Goal: Information Seeking & Learning: Learn about a topic

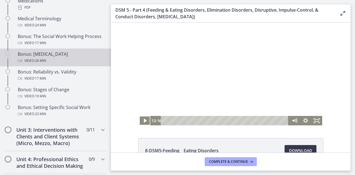
scroll to position [432, 0]
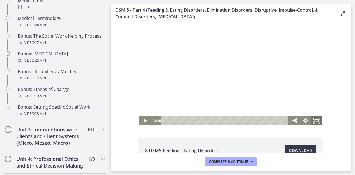
click at [315, 119] on rect "Fullscreen" at bounding box center [317, 120] width 4 height 3
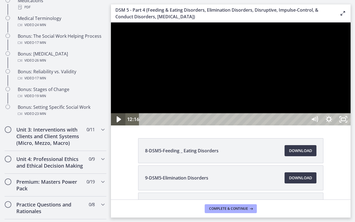
click at [118, 122] on icon "Play Video" at bounding box center [119, 119] width 4 height 6
click at [111, 113] on button "Pause" at bounding box center [118, 119] width 14 height 12
click at [111, 113] on button "Play Video" at bounding box center [118, 119] width 14 height 12
click at [111, 113] on button "Pause" at bounding box center [118, 119] width 14 height 12
click at [111, 113] on button "Play Video" at bounding box center [118, 119] width 14 height 12
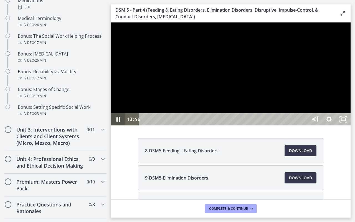
click at [111, 113] on button "Pause" at bounding box center [118, 119] width 14 height 12
click at [111, 113] on button "Play Video" at bounding box center [118, 119] width 14 height 12
click at [111, 113] on button "Pause" at bounding box center [118, 119] width 14 height 12
click at [111, 113] on button "Play Video" at bounding box center [118, 119] width 14 height 12
click at [111, 113] on button "Pause" at bounding box center [118, 119] width 14 height 12
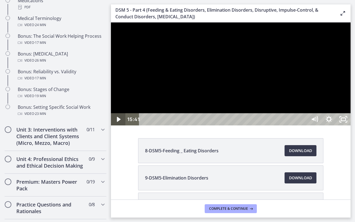
click at [111, 113] on button "Play Video" at bounding box center [118, 119] width 14 height 12
click at [111, 113] on button "Pause" at bounding box center [118, 119] width 14 height 12
click at [111, 113] on button "Play Video" at bounding box center [118, 119] width 14 height 12
click at [111, 113] on button "Pause" at bounding box center [118, 119] width 14 height 12
click at [111, 113] on button "Play Video" at bounding box center [118, 119] width 14 height 12
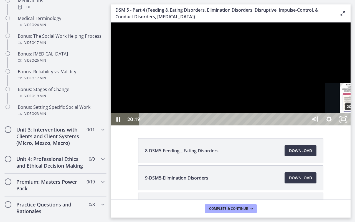
click at [111, 113] on button "Pause" at bounding box center [118, 119] width 14 height 12
click at [304, 125] on div "19:54" at bounding box center [223, 119] width 159 height 12
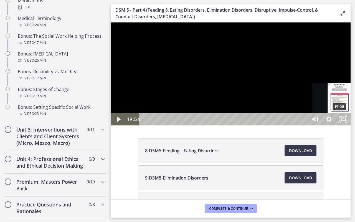
click at [304, 125] on div "19:08" at bounding box center [223, 119] width 159 height 12
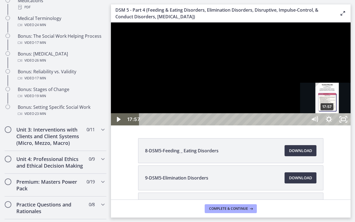
click at [304, 125] on div "17:57" at bounding box center [223, 119] width 159 height 12
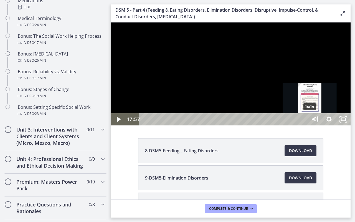
click at [304, 125] on div "16:14" at bounding box center [223, 119] width 159 height 12
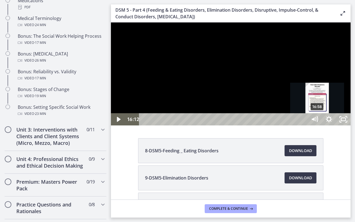
click at [304, 125] on div "16:58" at bounding box center [223, 119] width 159 height 12
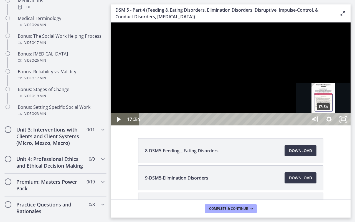
click at [304, 125] on div "17:34" at bounding box center [223, 119] width 159 height 12
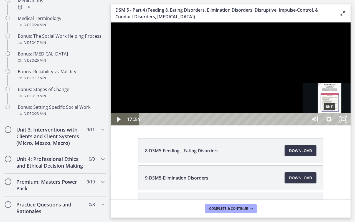
click at [304, 125] on div "18:11" at bounding box center [223, 119] width 159 height 12
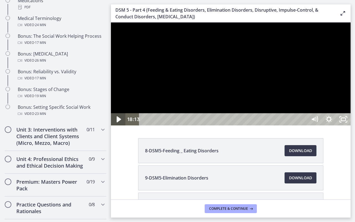
click at [122, 127] on icon "Play Video" at bounding box center [118, 119] width 17 height 15
click at [304, 125] on div "21:25" at bounding box center [223, 119] width 159 height 12
click at [304, 125] on div "23:55" at bounding box center [223, 119] width 159 height 12
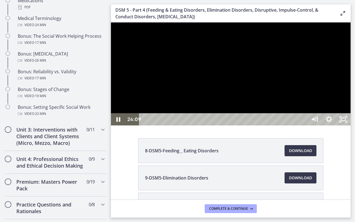
drag, startPoint x: 392, startPoint y: 239, endPoint x: 218, endPoint y: 218, distance: 174.6
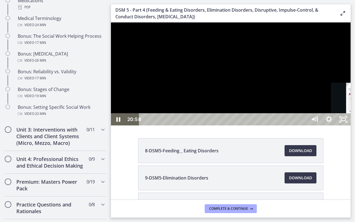
click at [218, 125] on div "Click for sound @keyframes VOLUME_SMALL_WAVE_FLASH { 0% { opacity: 0; } 33% { o…" at bounding box center [231, 73] width 240 height 103
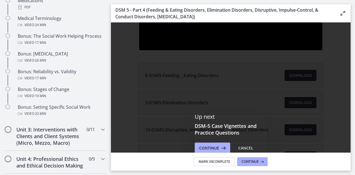
click at [215, 105] on div "Up next DSM-5 Case Vignettes and Practice Questions Continue Cancel" at bounding box center [231, 133] width 240 height 222
click at [343, 12] on icon at bounding box center [342, 13] width 7 height 7
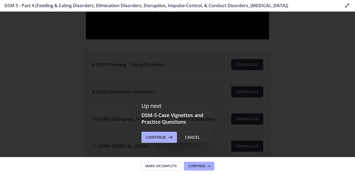
click at [327, 46] on div "Up next DSM-5 Case Vignettes and Practice Questions Continue Cancel" at bounding box center [177, 123] width 355 height 222
click at [194, 139] on div "Cancel" at bounding box center [192, 137] width 15 height 7
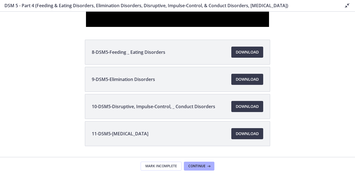
scroll to position [0, 0]
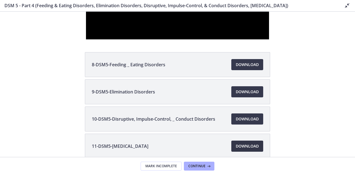
click at [250, 144] on span "Download Opens in a new window" at bounding box center [247, 146] width 23 height 7
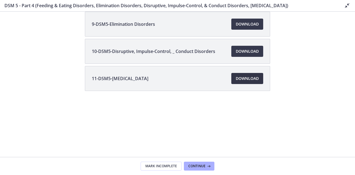
scroll to position [76, 0]
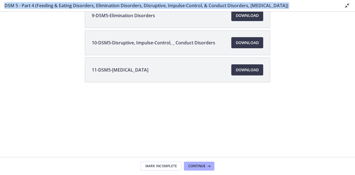
drag, startPoint x: 176, startPoint y: 112, endPoint x: 202, endPoint y: 177, distance: 69.2
click at [202, 175] on html "Skip to main content Go to Dashboard Go to Dashboard Go to Dashboard Agents of …" at bounding box center [177, 87] width 355 height 175
click at [205, 165] on span "Continue" at bounding box center [196, 166] width 17 height 4
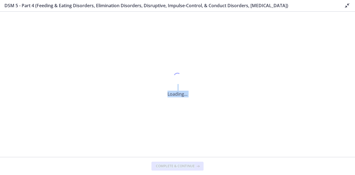
scroll to position [0, 0]
click at [205, 165] on footer "Complete & continue" at bounding box center [177, 166] width 355 height 18
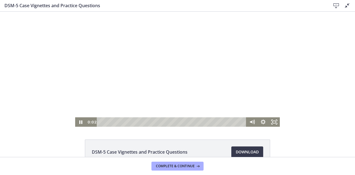
click at [277, 90] on div at bounding box center [177, 69] width 205 height 115
click at [273, 123] on icon "Fullscreen" at bounding box center [274, 121] width 13 height 11
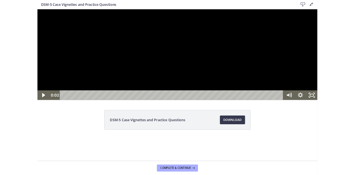
click at [310, 124] on div at bounding box center [214, 66] width 355 height 115
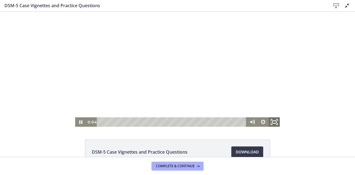
click at [273, 123] on icon "Fullscreen" at bounding box center [274, 121] width 13 height 11
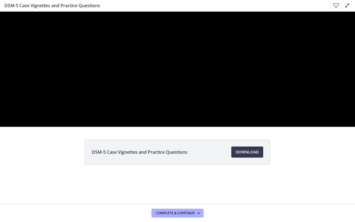
click at [340, 115] on button "Unfullscreen" at bounding box center [347, 121] width 14 height 12
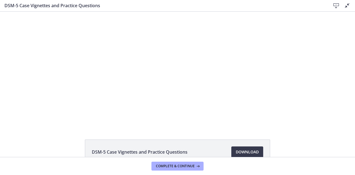
click at [344, 117] on button "Fullscreen" at bounding box center [349, 121] width 11 height 9
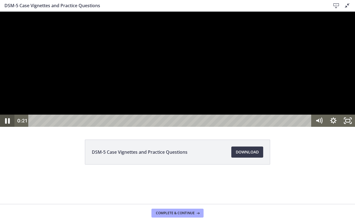
click at [5, 128] on icon "Pause" at bounding box center [7, 120] width 17 height 15
click at [68, 127] on div "Playbar" at bounding box center [171, 121] width 274 height 12
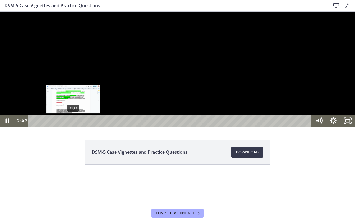
click at [73, 127] on div "3:03" at bounding box center [171, 121] width 274 height 12
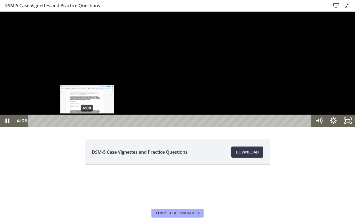
click at [87, 127] on div "4:08" at bounding box center [171, 121] width 274 height 12
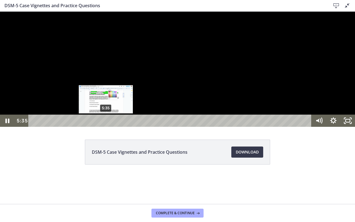
click at [106, 127] on div "5:35" at bounding box center [171, 121] width 274 height 12
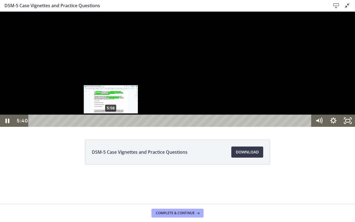
click at [111, 127] on div "5:58" at bounding box center [171, 121] width 274 height 12
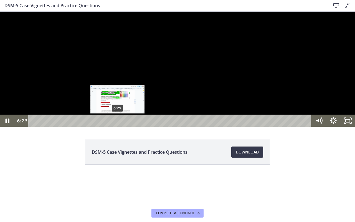
click at [118, 127] on div "6:29" at bounding box center [171, 121] width 274 height 12
drag, startPoint x: 112, startPoint y: 228, endPoint x: 118, endPoint y: 227, distance: 5.4
click at [118, 123] on div "Playbar" at bounding box center [117, 121] width 4 height 4
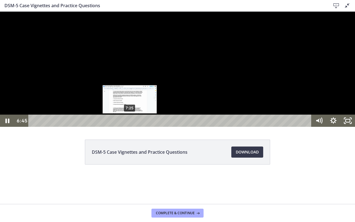
click at [130, 127] on div "7:25" at bounding box center [171, 121] width 274 height 12
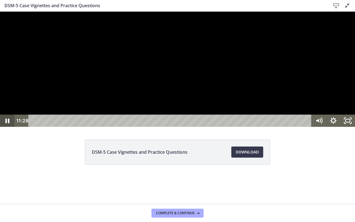
click at [9, 127] on icon "Pause" at bounding box center [7, 121] width 14 height 12
click at [9, 128] on icon "Play Video" at bounding box center [7, 120] width 17 height 15
click at [5, 127] on icon "Pause" at bounding box center [7, 121] width 14 height 12
click at [5, 128] on icon "Play Video" at bounding box center [7, 120] width 17 height 15
click at [4, 127] on icon "Pause" at bounding box center [7, 121] width 14 height 12
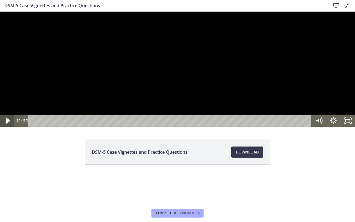
click at [3, 128] on icon "Play Video" at bounding box center [7, 120] width 17 height 15
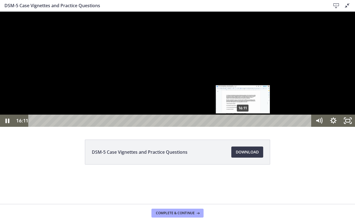
click at [243, 127] on div "16:11" at bounding box center [171, 121] width 274 height 12
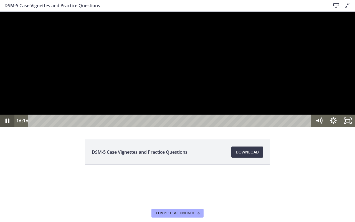
click at [5, 127] on icon "Pause" at bounding box center [7, 121] width 14 height 12
click at [7, 128] on icon "Play Video" at bounding box center [7, 120] width 17 height 15
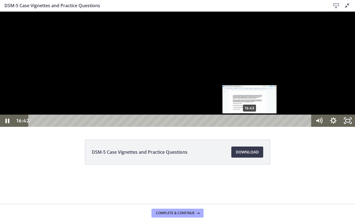
click at [250, 127] on div "16:42" at bounding box center [171, 121] width 274 height 12
click at [252, 123] on div "Playbar" at bounding box center [250, 121] width 4 height 4
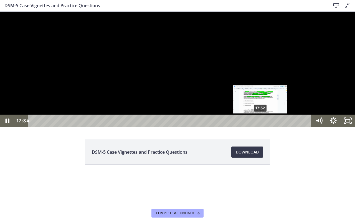
click at [261, 123] on div "Playbar" at bounding box center [261, 121] width 4 height 4
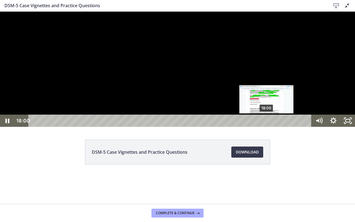
click at [267, 123] on div "Playbar" at bounding box center [266, 121] width 4 height 4
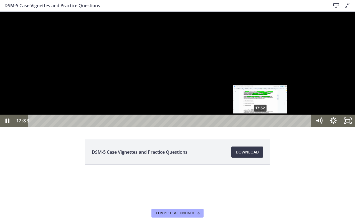
click at [261, 123] on div "Playbar" at bounding box center [260, 121] width 4 height 4
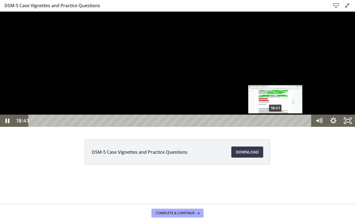
click at [276, 123] on div "Playbar" at bounding box center [275, 121] width 4 height 4
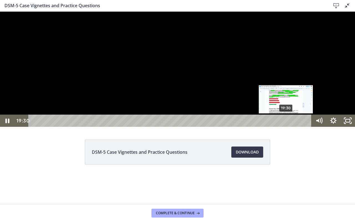
click at [286, 123] on div "Playbar" at bounding box center [286, 121] width 4 height 4
